Goal: Task Accomplishment & Management: Manage account settings

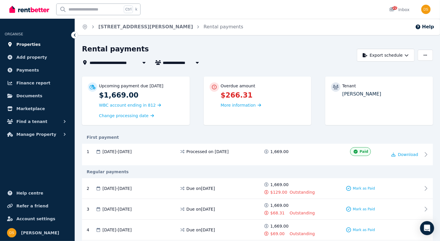
click at [32, 45] on span "Properties" at bounding box center [28, 44] width 24 height 7
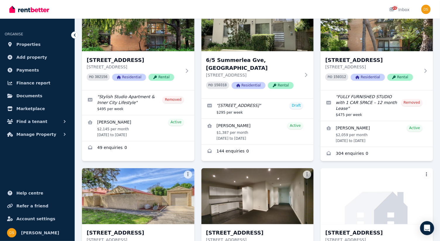
scroll to position [607, 0]
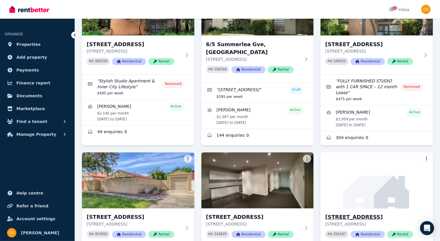
click at [387, 162] on img at bounding box center [377, 180] width 118 height 59
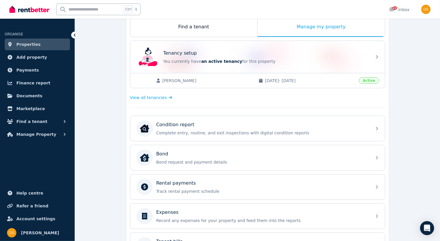
scroll to position [104, 0]
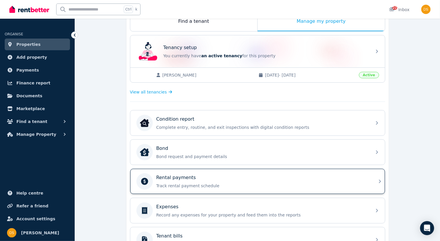
click at [380, 177] on div "Rental payments Track rental payment schedule" at bounding box center [257, 181] width 255 height 25
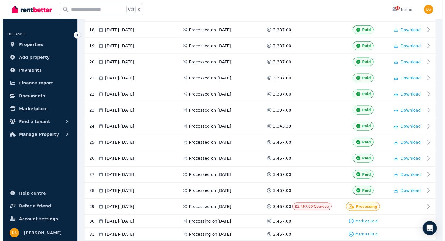
scroll to position [405, 0]
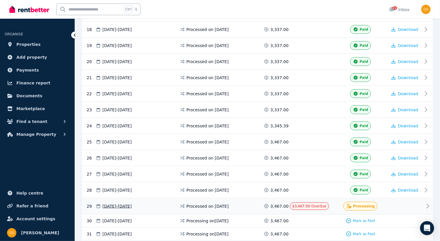
click at [369, 204] on span "Processing" at bounding box center [364, 206] width 22 height 5
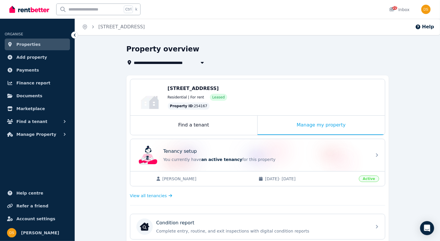
click at [26, 46] on span "Properties" at bounding box center [28, 44] width 24 height 7
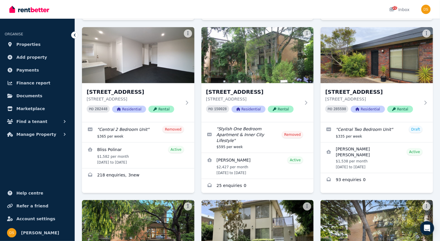
scroll to position [388, 0]
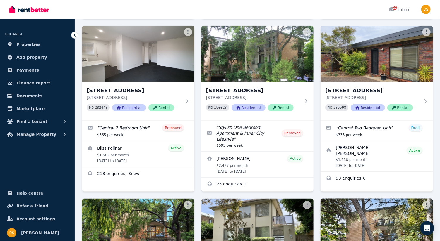
click at [427, 197] on img at bounding box center [377, 226] width 118 height 59
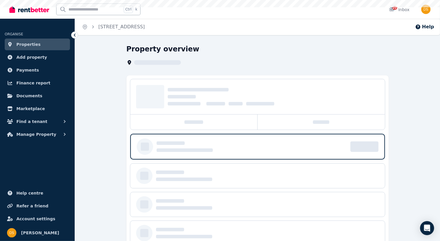
click at [428, 176] on div "Property overview" at bounding box center [257, 166] width 365 height 244
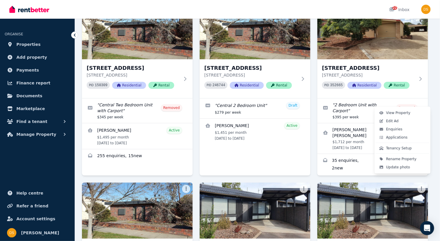
scroll to position [98, 0]
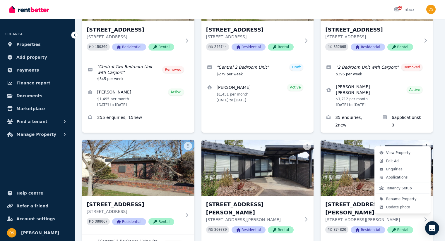
click at [442, 116] on html "Open main menu 22 Inbox Open user menu ORGANISE Properties Add property Payment…" at bounding box center [222, 22] width 445 height 241
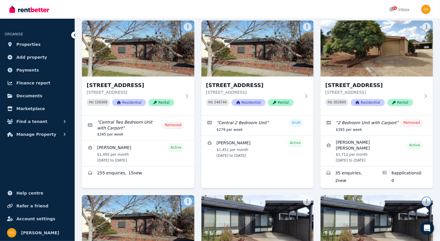
scroll to position [41, 0]
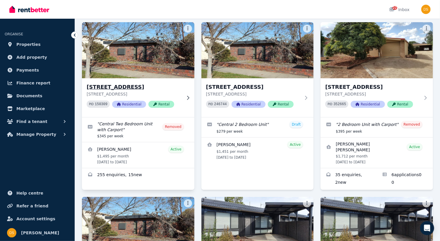
click at [151, 63] on img at bounding box center [138, 50] width 118 height 59
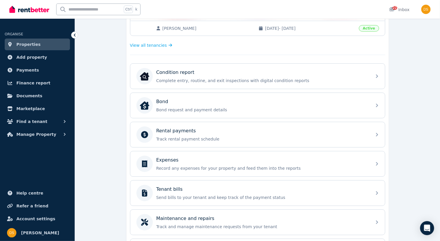
scroll to position [151, 0]
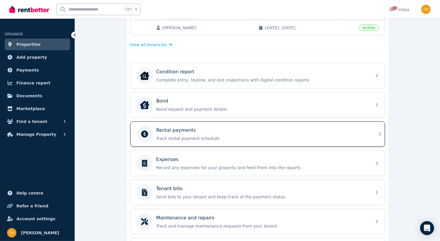
click at [379, 133] on icon at bounding box center [380, 135] width 2 height 4
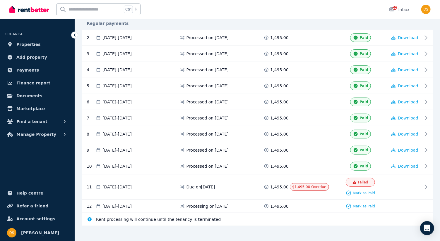
scroll to position [159, 0]
click at [429, 183] on icon at bounding box center [427, 186] width 7 height 7
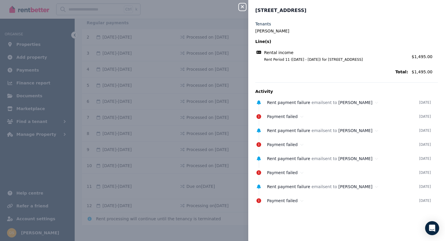
click at [239, 9] on icon "button" at bounding box center [242, 6] width 7 height 5
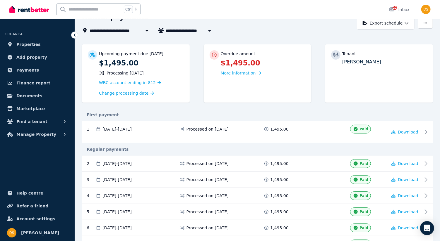
scroll to position [0, 0]
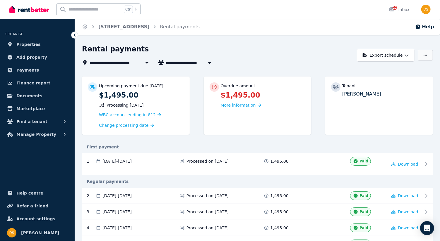
click at [426, 56] on icon "button" at bounding box center [425, 55] width 4 height 4
click at [399, 69] on p "Adjust Rent" at bounding box center [395, 70] width 28 height 6
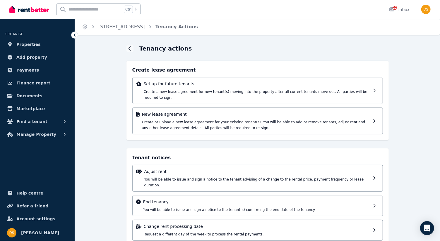
scroll to position [3, 0]
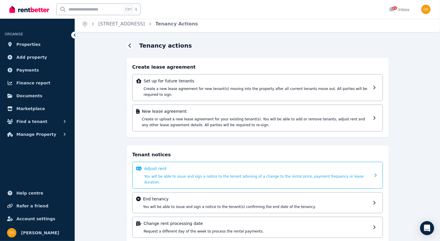
click at [375, 173] on icon at bounding box center [377, 175] width 6 height 4
select select "*******"
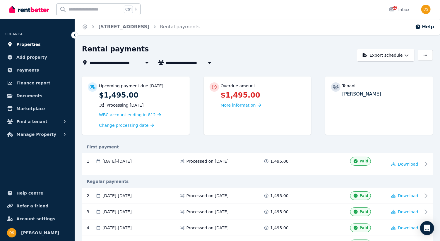
click at [30, 43] on span "Properties" at bounding box center [28, 44] width 24 height 7
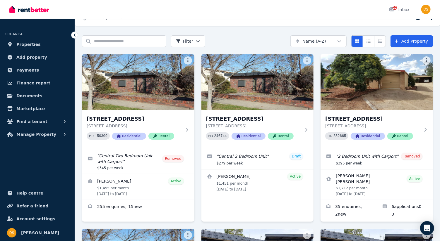
scroll to position [10, 0]
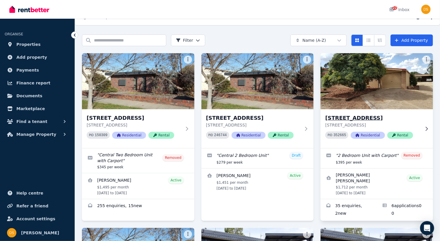
click at [403, 90] on img at bounding box center [377, 81] width 118 height 59
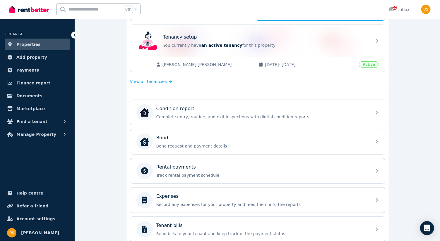
scroll to position [116, 0]
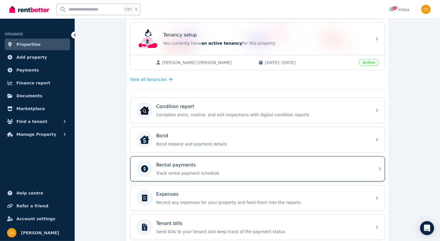
click at [381, 164] on div "Rental payments Track rental payment schedule" at bounding box center [257, 169] width 255 height 25
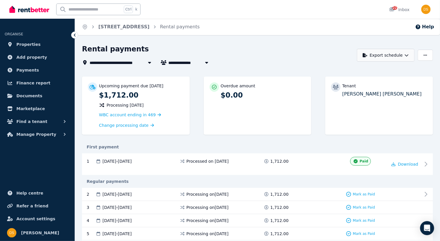
click at [408, 56] on icon "button" at bounding box center [406, 55] width 4 height 4
click at [429, 56] on button "button" at bounding box center [424, 55] width 15 height 11
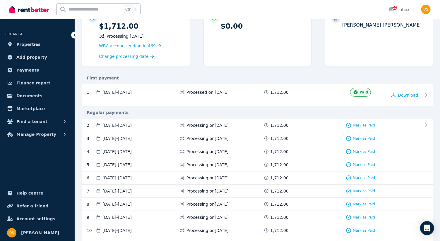
scroll to position [68, 0]
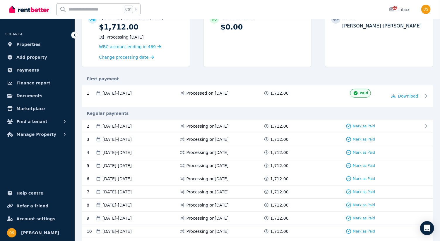
click at [30, 43] on span "Properties" at bounding box center [28, 44] width 24 height 7
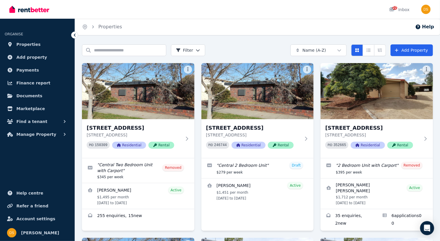
click at [30, 43] on span "Properties" at bounding box center [28, 44] width 24 height 7
click at [48, 61] on link "Add property" at bounding box center [37, 57] width 65 height 12
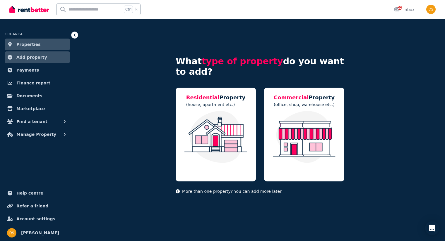
click at [48, 61] on link "Add property" at bounding box center [37, 57] width 65 height 12
